Goal: Task Accomplishment & Management: Manage account settings

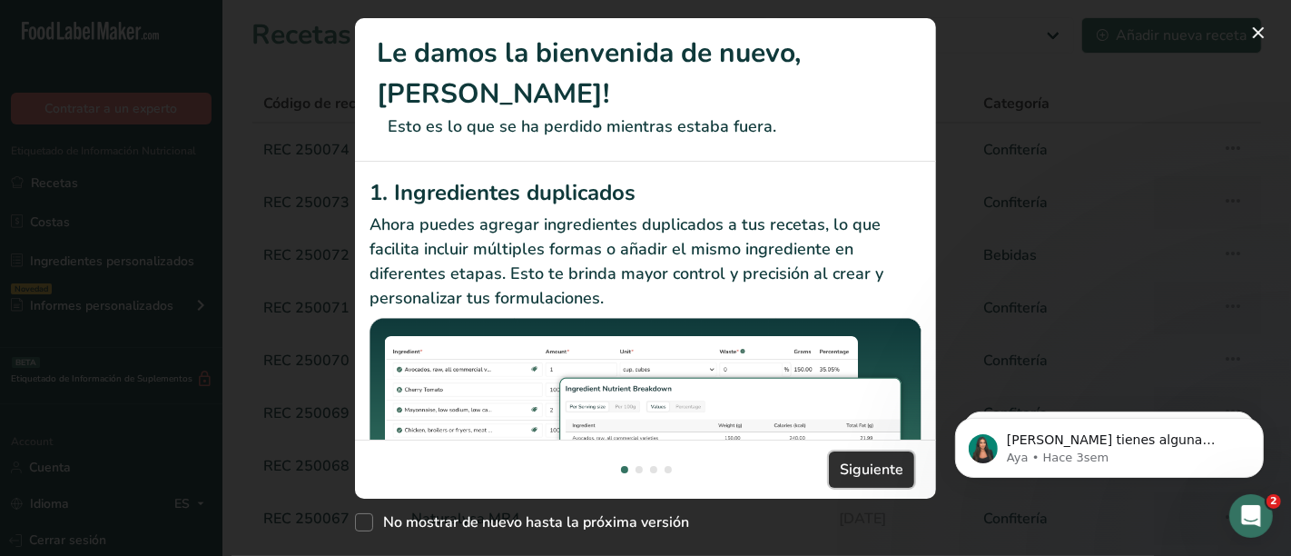
click at [873, 468] on span "Siguiente" at bounding box center [872, 469] width 64 height 22
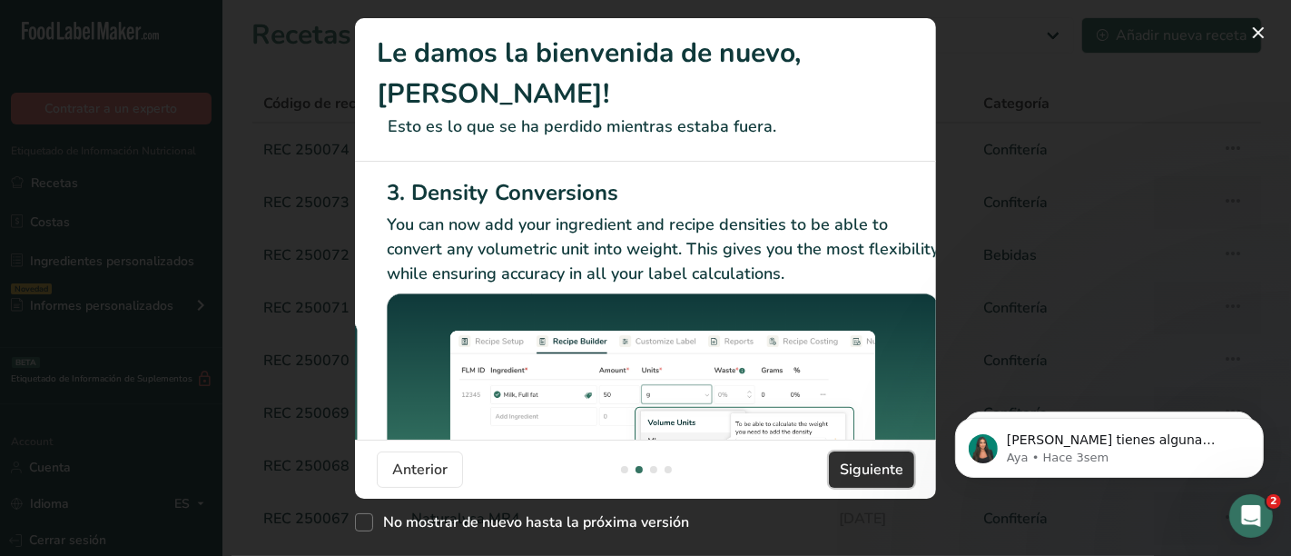
click at [873, 468] on span "Siguiente" at bounding box center [872, 469] width 64 height 22
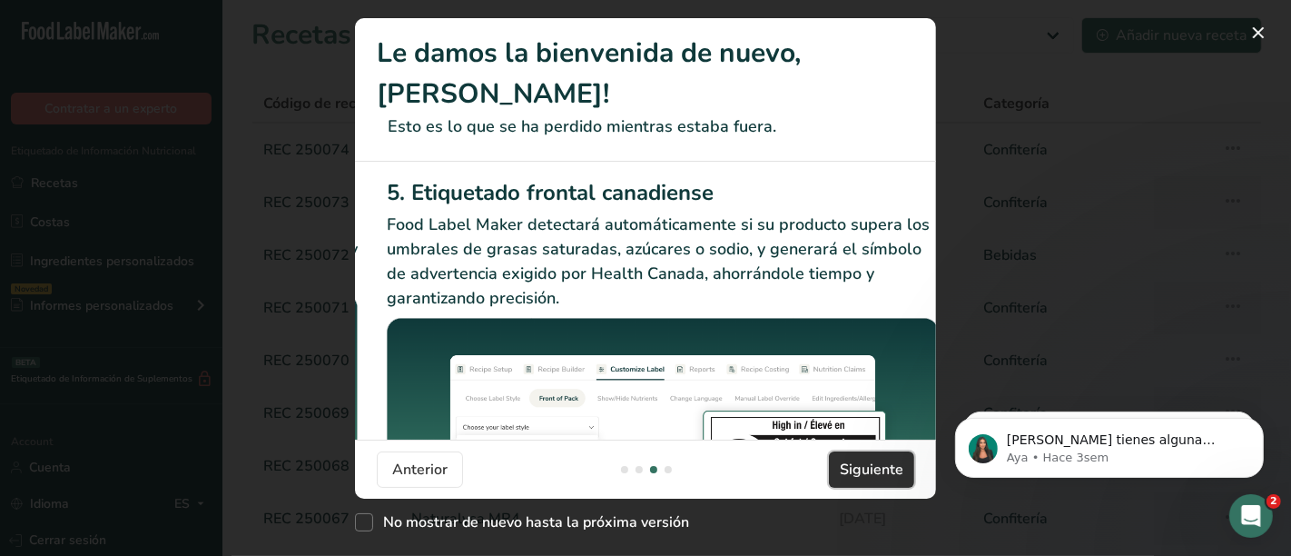
click at [873, 468] on span "Siguiente" at bounding box center [872, 469] width 64 height 22
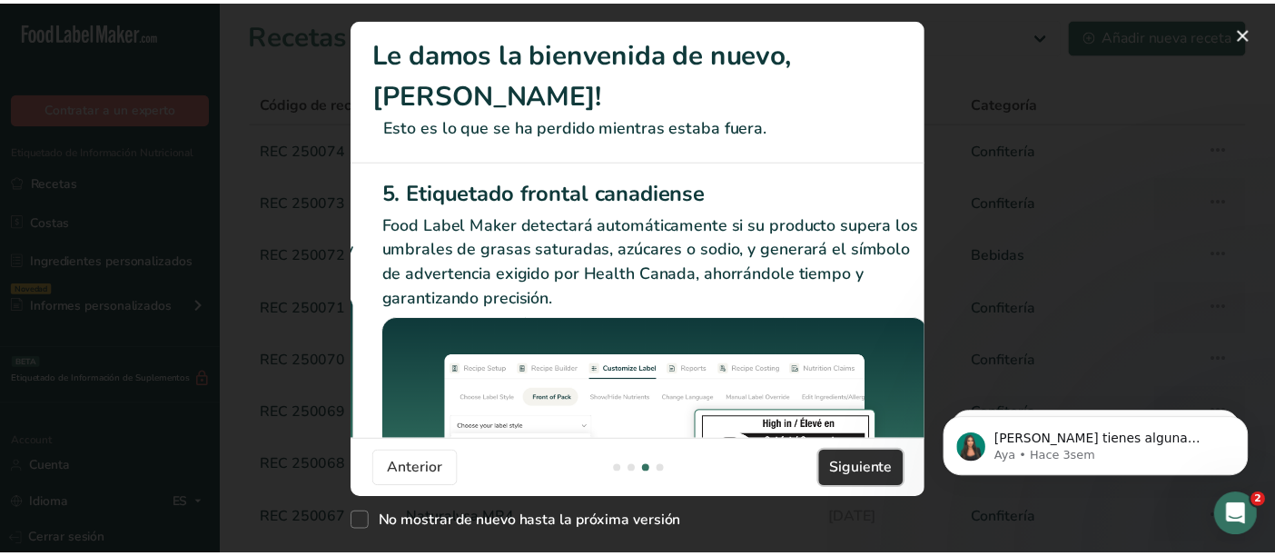
scroll to position [0, 1726]
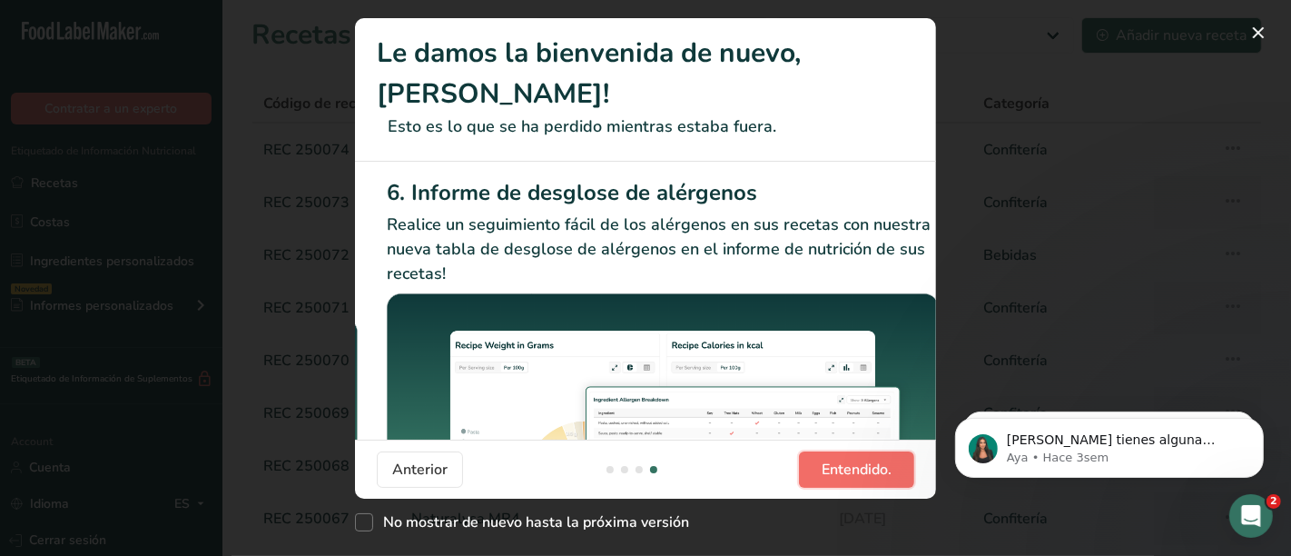
click at [873, 468] on span "Entendido." at bounding box center [857, 469] width 70 height 22
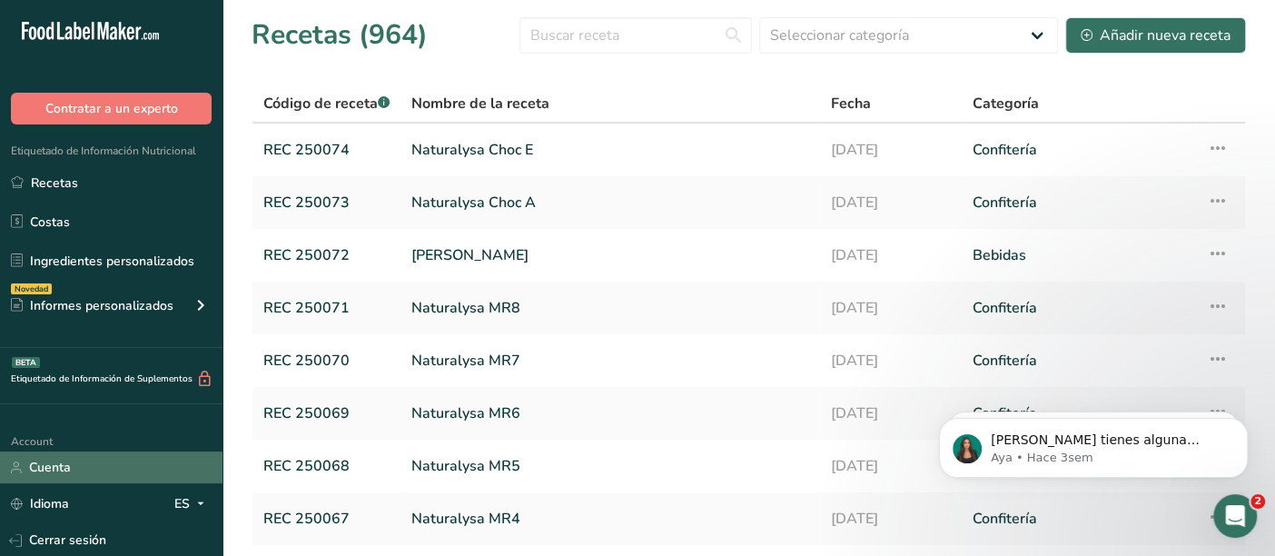
click at [54, 460] on link "Cuenta" at bounding box center [111, 467] width 222 height 32
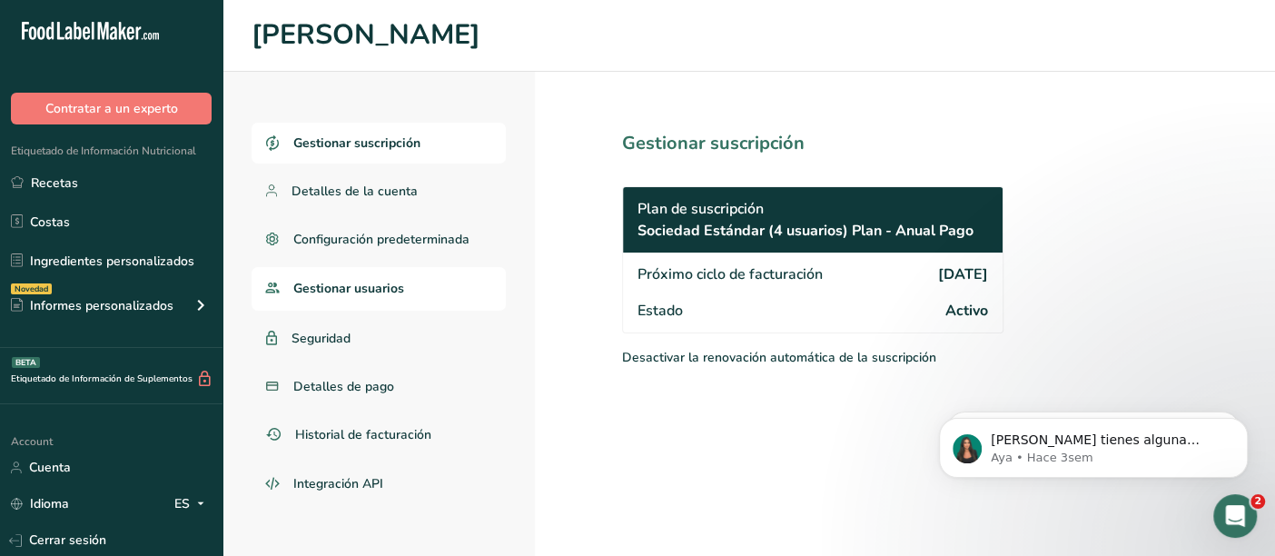
click at [355, 286] on span "Gestionar usuarios" at bounding box center [348, 288] width 111 height 19
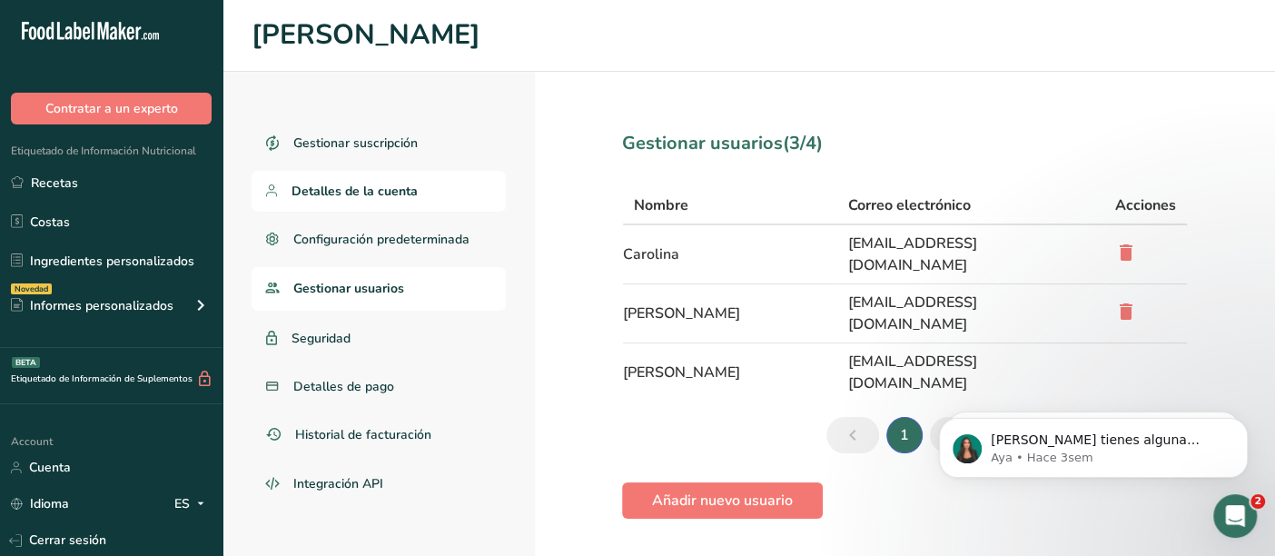
click at [359, 185] on span "Detalles de la cuenta" at bounding box center [354, 191] width 126 height 19
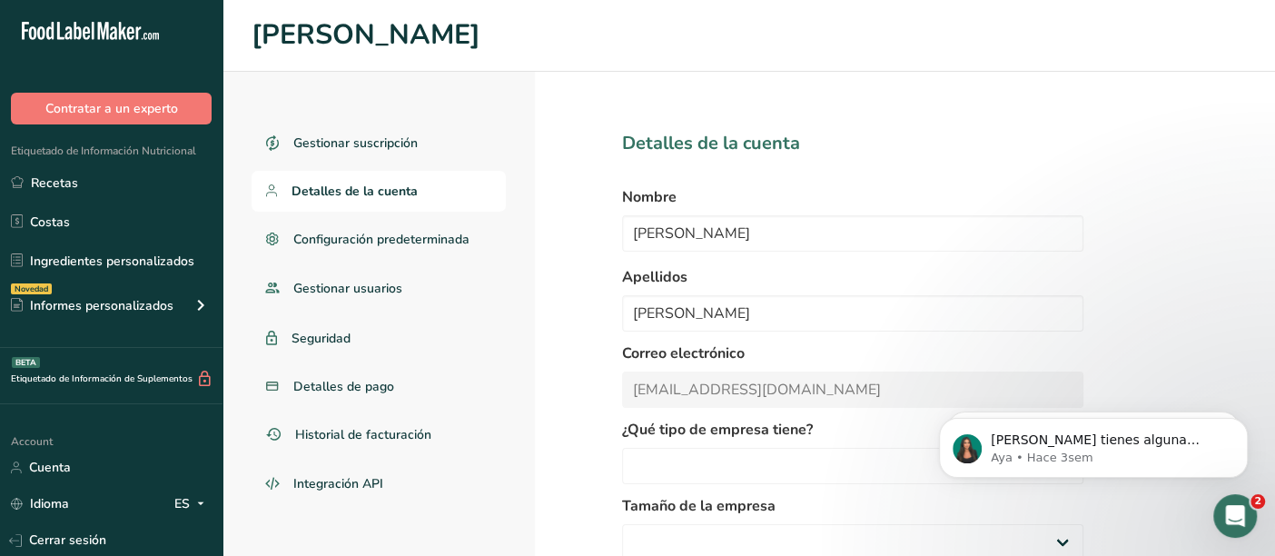
select select
select select "2"
select select "8"
click at [334, 235] on span "Configuración predeterminada" at bounding box center [383, 239] width 180 height 19
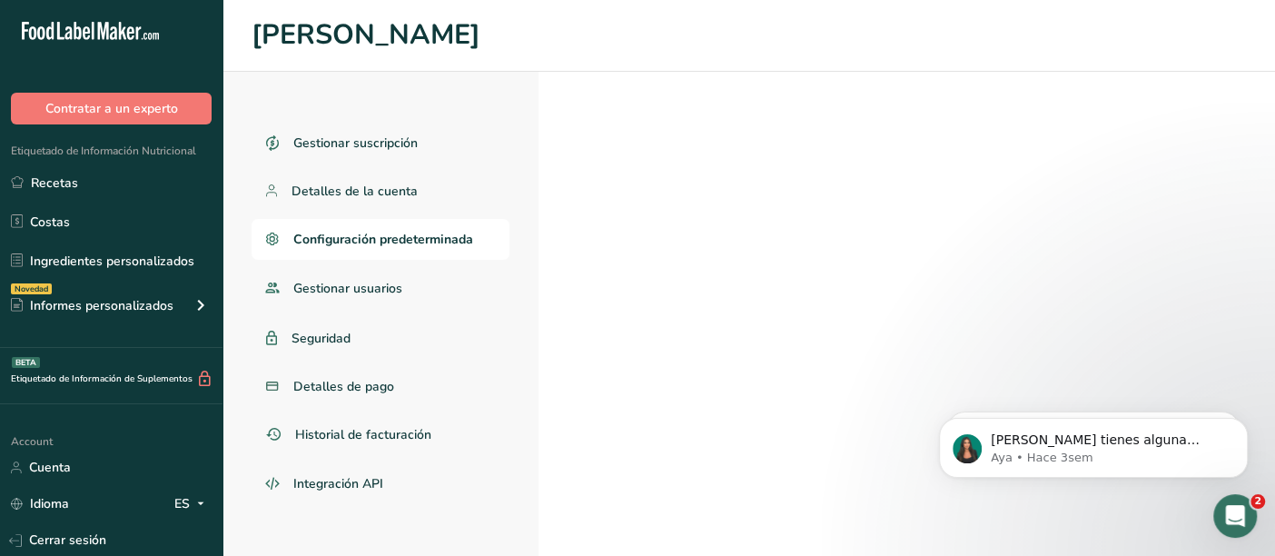
select select "Other"
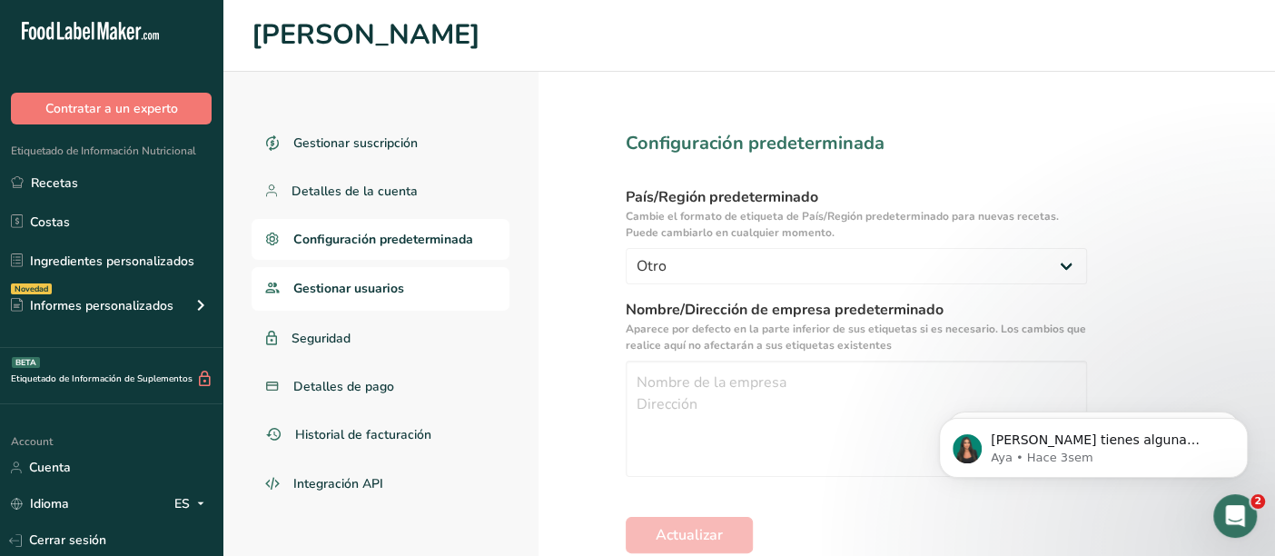
click at [355, 287] on span "Gestionar usuarios" at bounding box center [348, 288] width 111 height 19
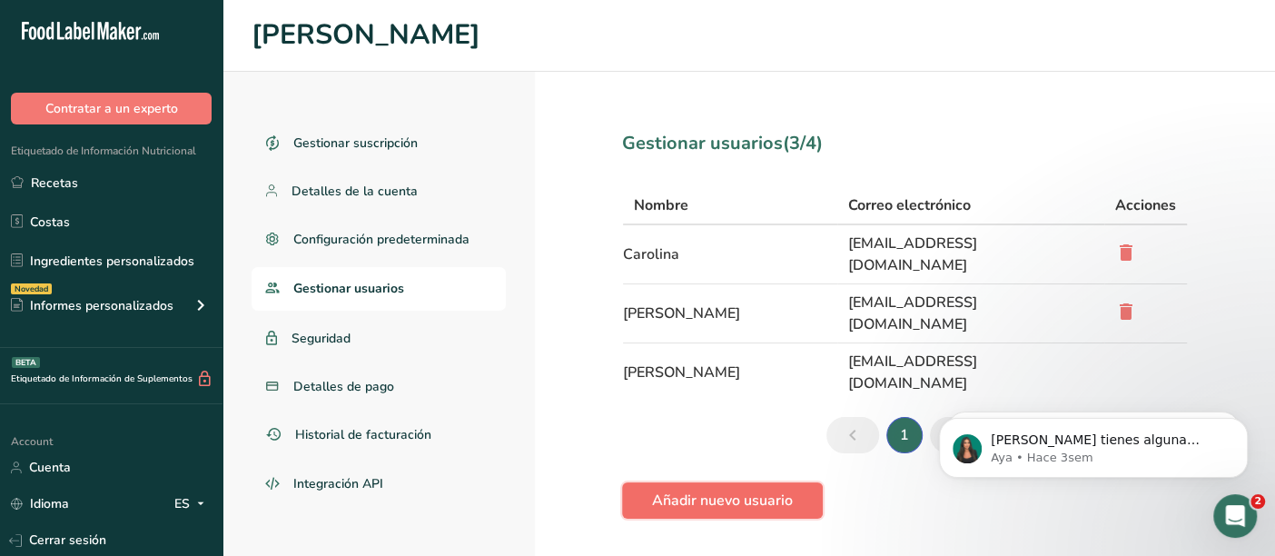
click at [721, 489] on span "Añadir nuevo usuario" at bounding box center [722, 500] width 141 height 22
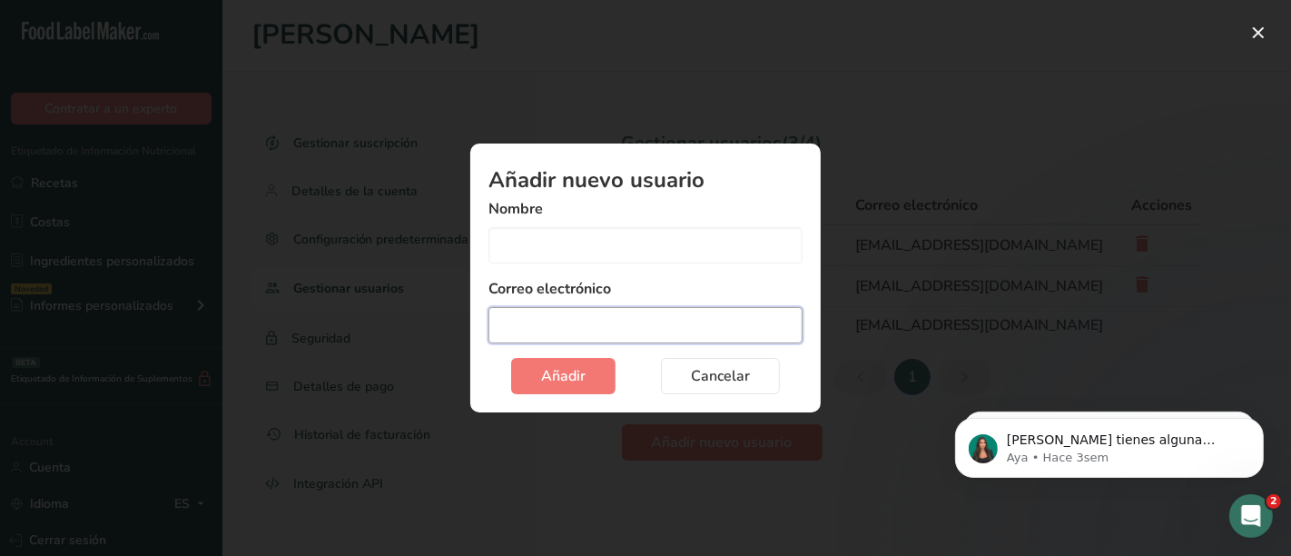
click at [626, 323] on input "Add user modal" at bounding box center [645, 325] width 314 height 36
type input "[EMAIL_ADDRESS][DOMAIN_NAME]"
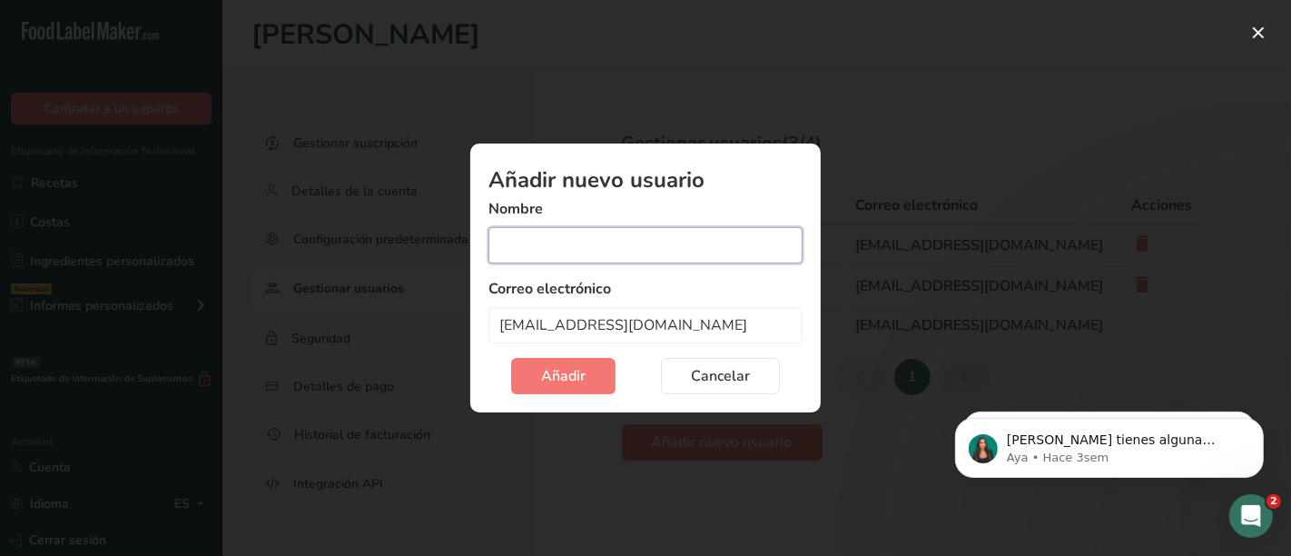
click at [576, 241] on input "Add user modal" at bounding box center [645, 245] width 314 height 36
type input "Belen"
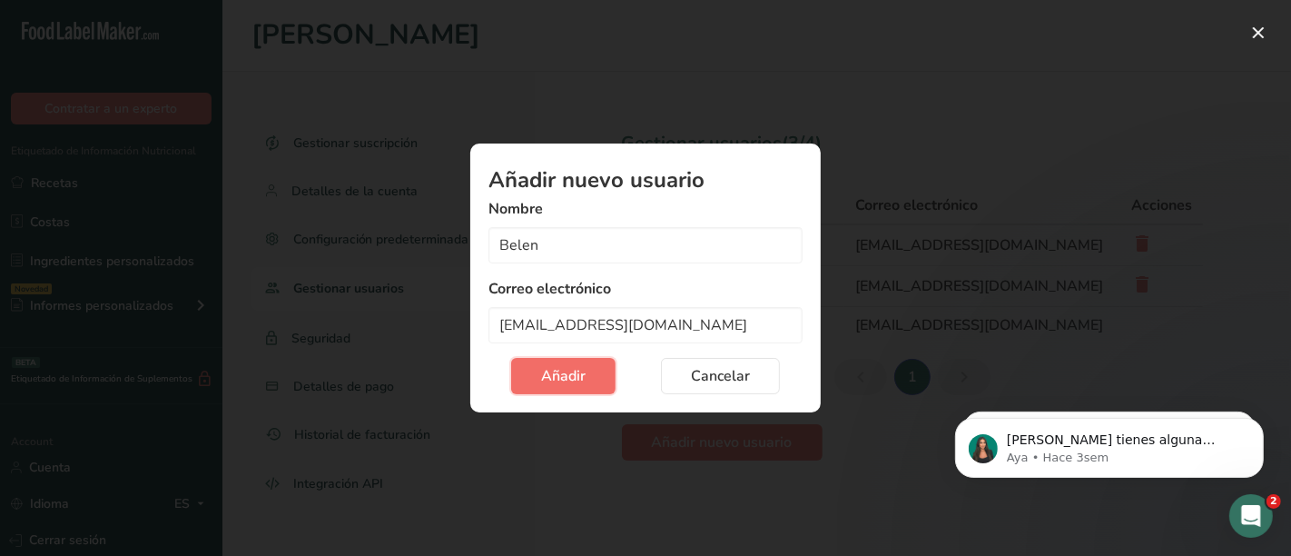
click at [562, 375] on span "Añadir" at bounding box center [563, 376] width 44 height 22
